Goal: Task Accomplishment & Management: Manage account settings

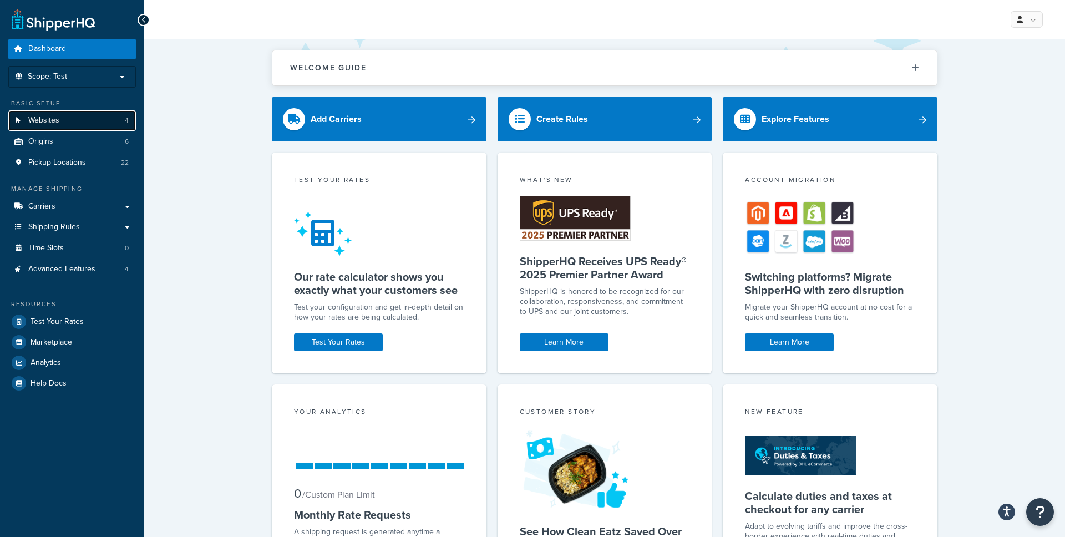
click at [64, 120] on link "Websites 4" at bounding box center [72, 120] width 128 height 21
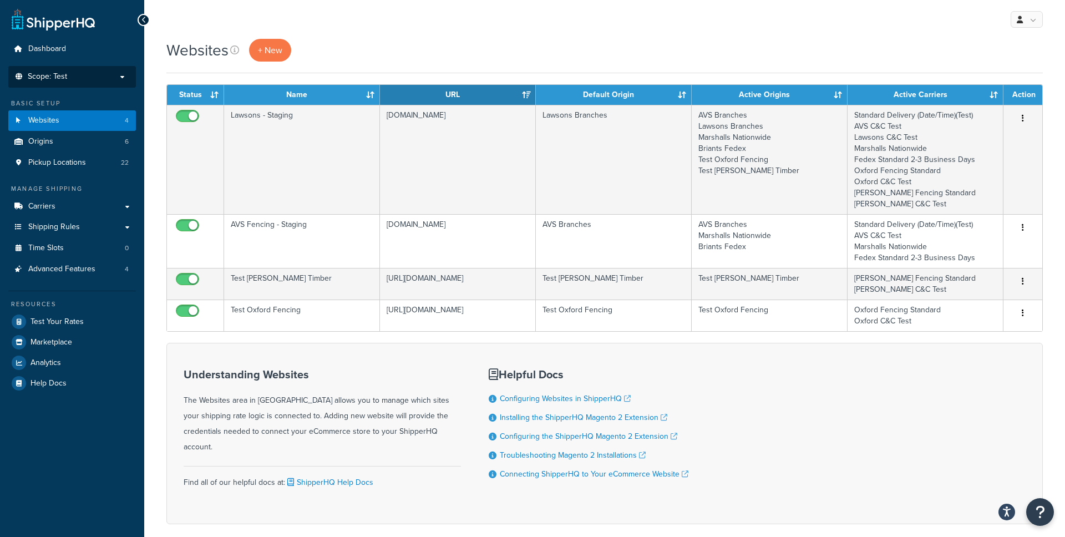
click at [88, 83] on li "Scope: Test Live Development Integration" at bounding box center [72, 77] width 128 height 22
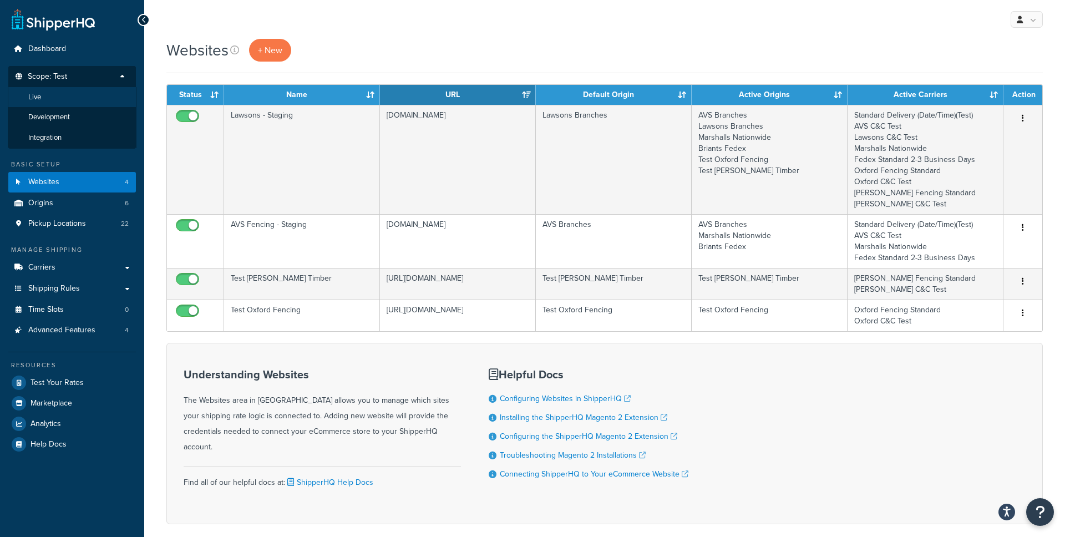
click at [59, 97] on li "Live" at bounding box center [72, 97] width 129 height 21
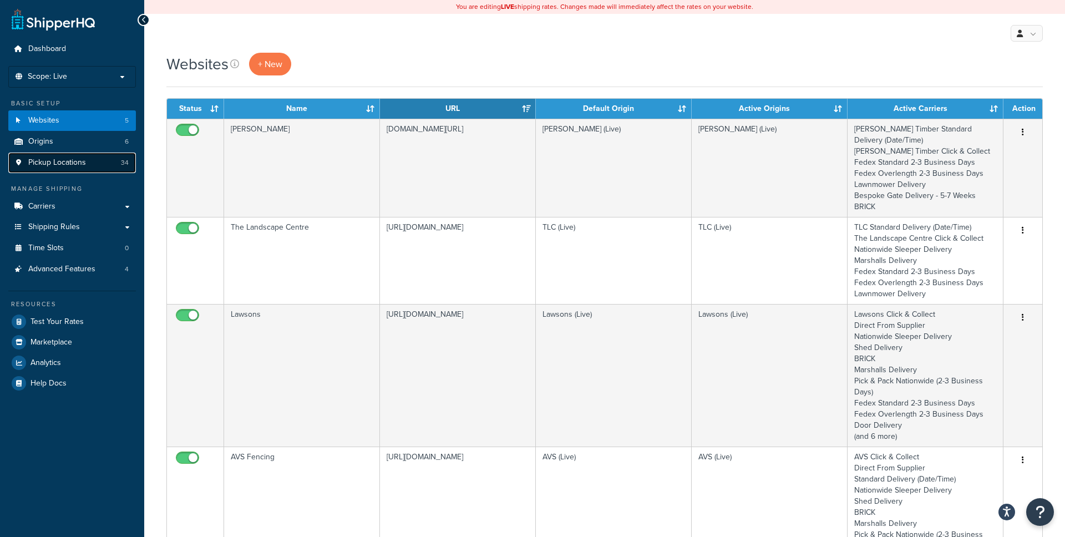
click at [92, 158] on link "Pickup Locations 34" at bounding box center [72, 163] width 128 height 21
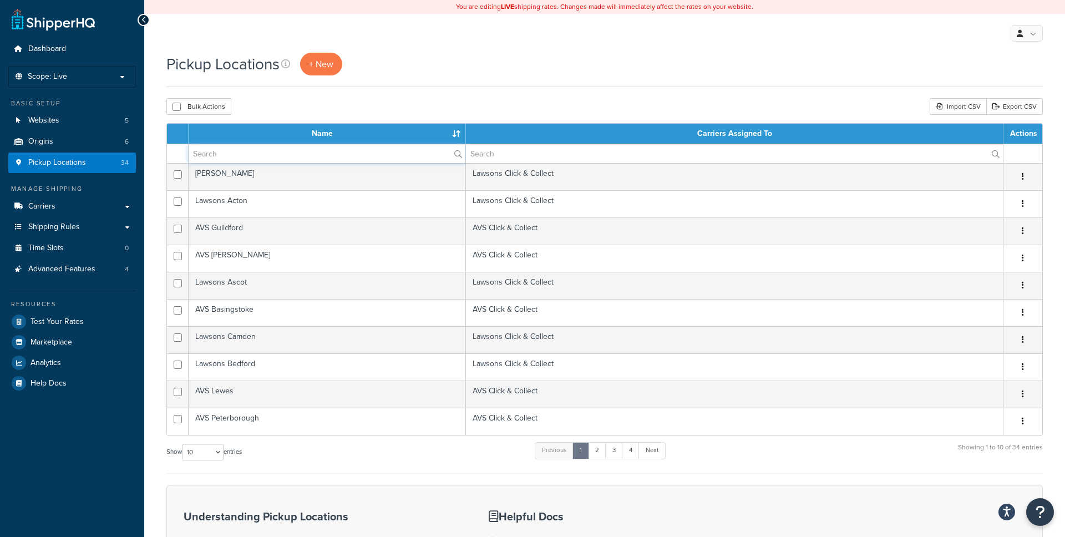
click at [288, 159] on input "text" at bounding box center [327, 153] width 277 height 19
type input "Wokingham"
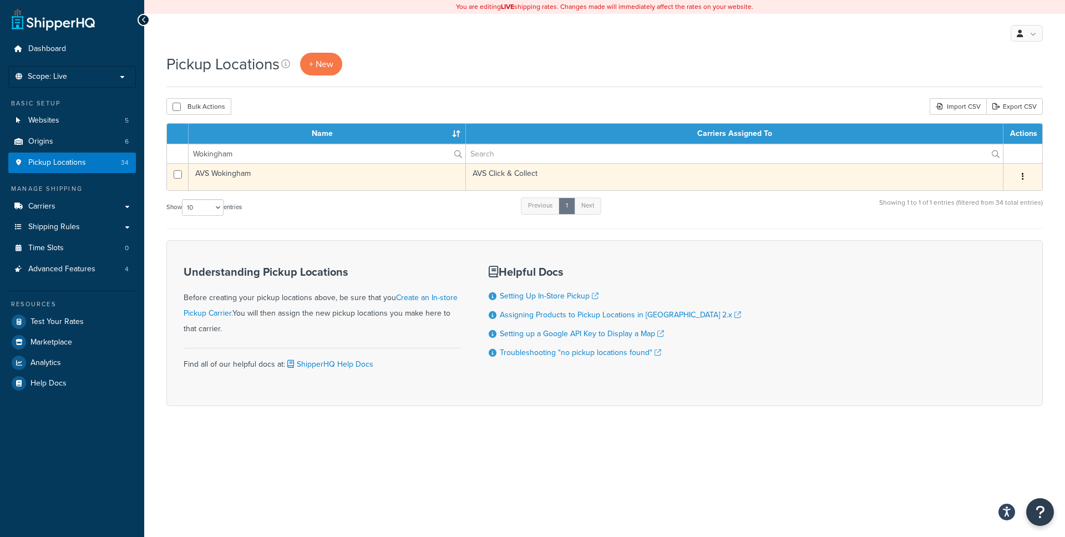
click at [287, 181] on td "AVS Wokingham" at bounding box center [327, 176] width 277 height 27
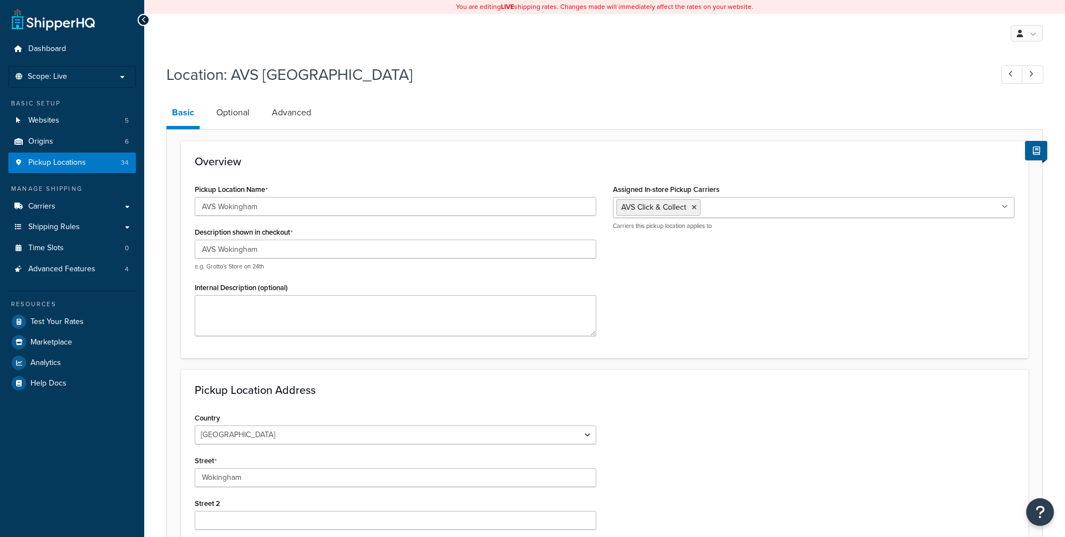
select select "1226"
click at [308, 121] on link "Advanced" at bounding box center [291, 112] width 50 height 27
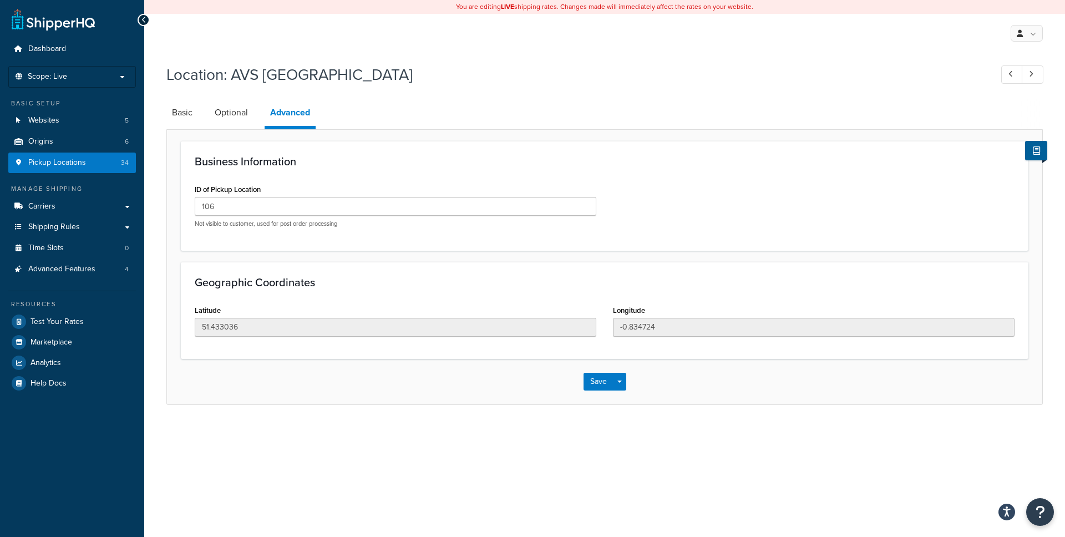
select select "1226"
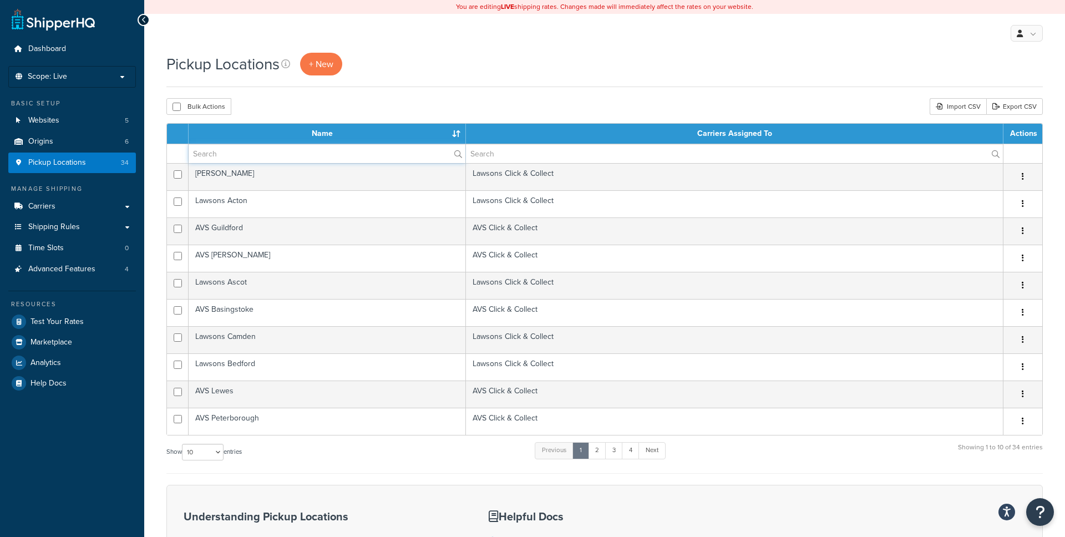
click at [226, 155] on input "text" at bounding box center [327, 153] width 277 height 19
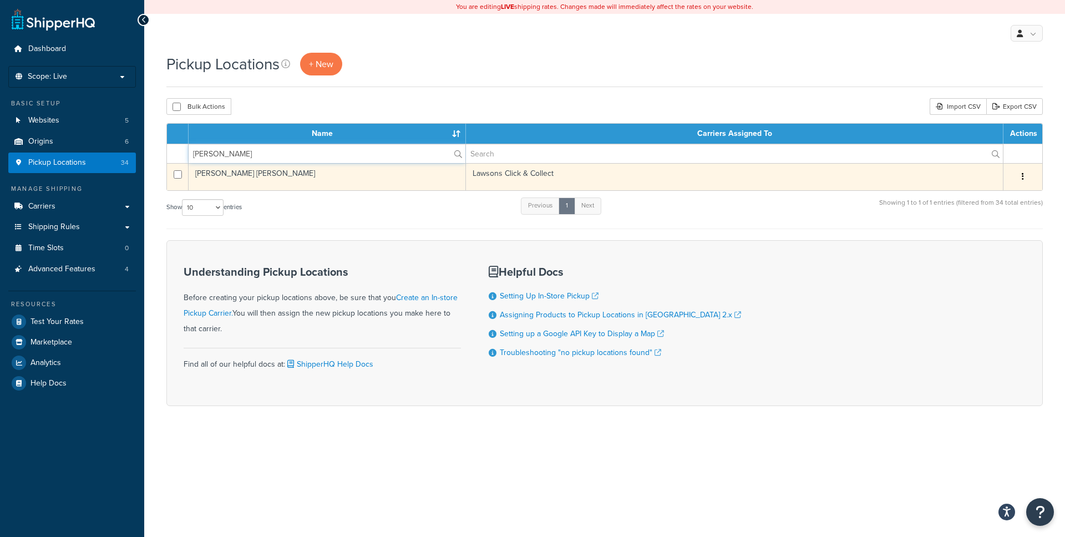
type input "[PERSON_NAME]"
click at [309, 182] on td "[PERSON_NAME] [PERSON_NAME]" at bounding box center [327, 176] width 277 height 27
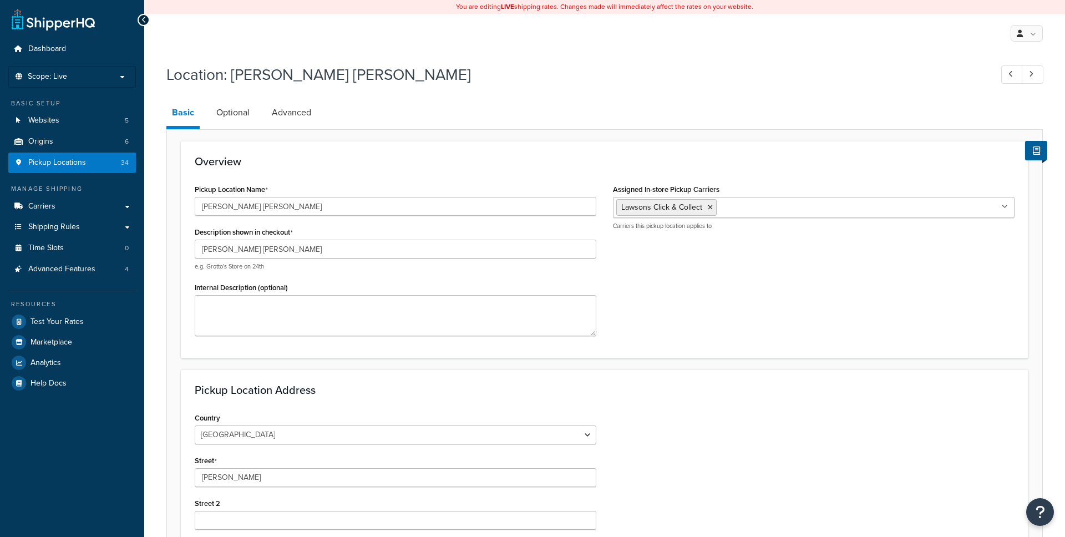
select select "1226"
click at [296, 114] on link "Advanced" at bounding box center [291, 112] width 50 height 27
